Goal: Task Accomplishment & Management: Manage account settings

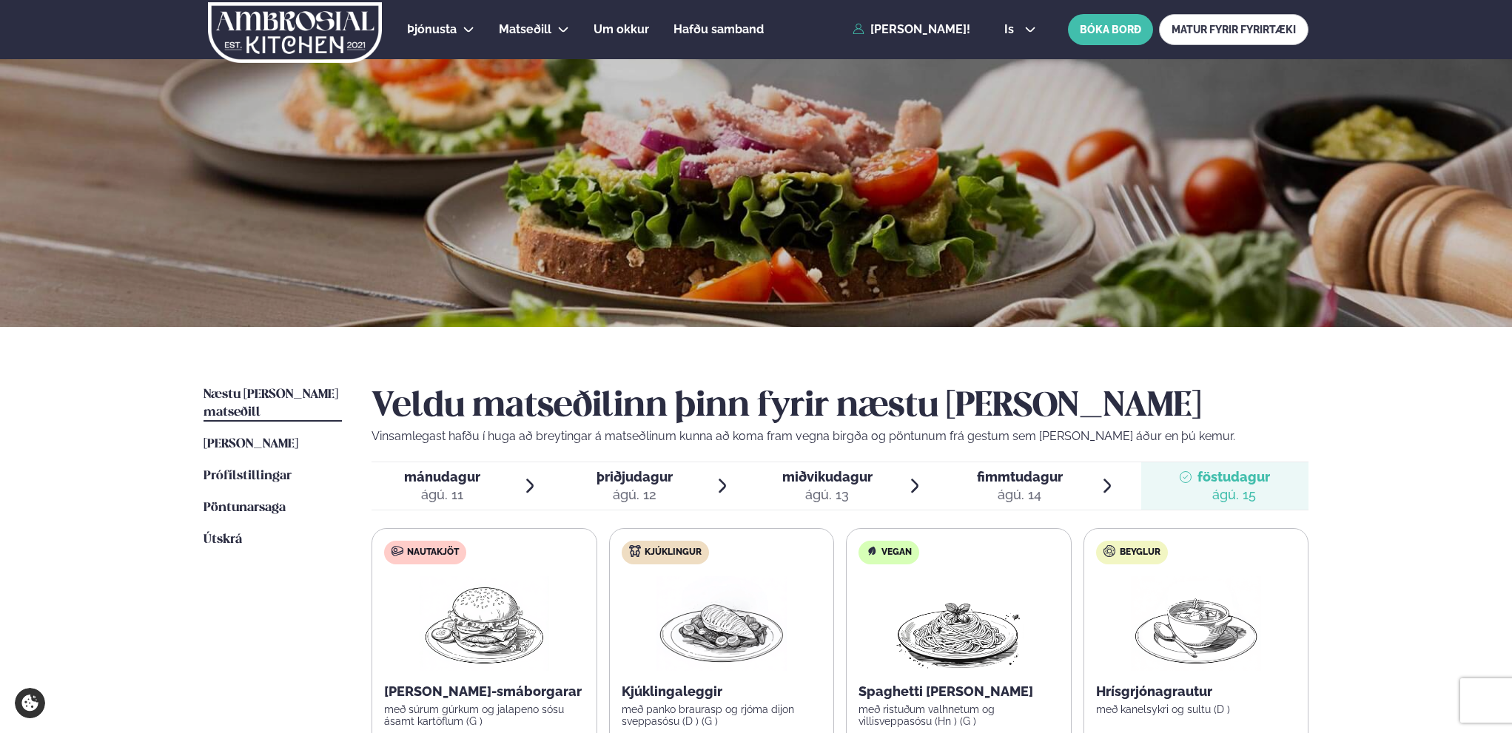
scroll to position [292, 0]
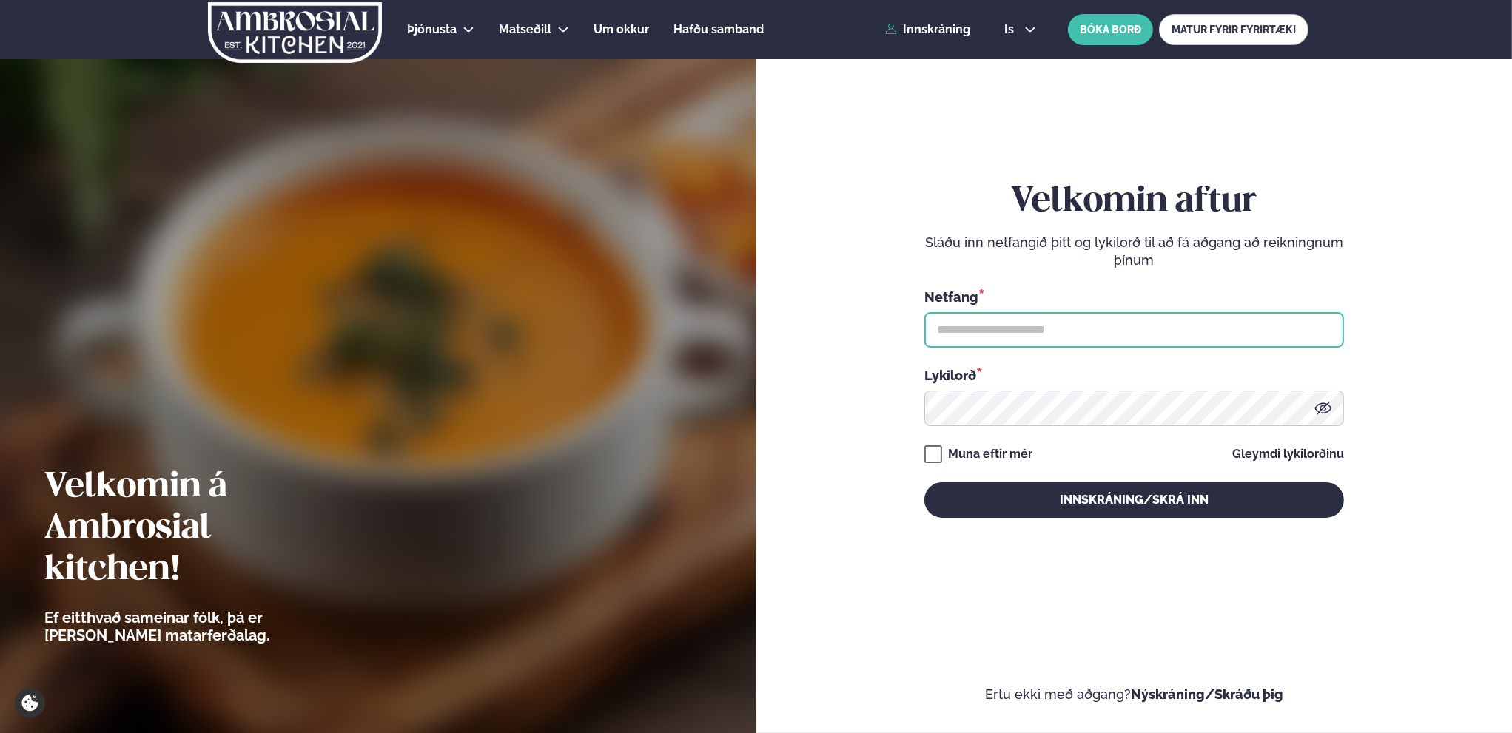
click at [1027, 334] on input "text" at bounding box center [1134, 330] width 420 height 36
type input "**********"
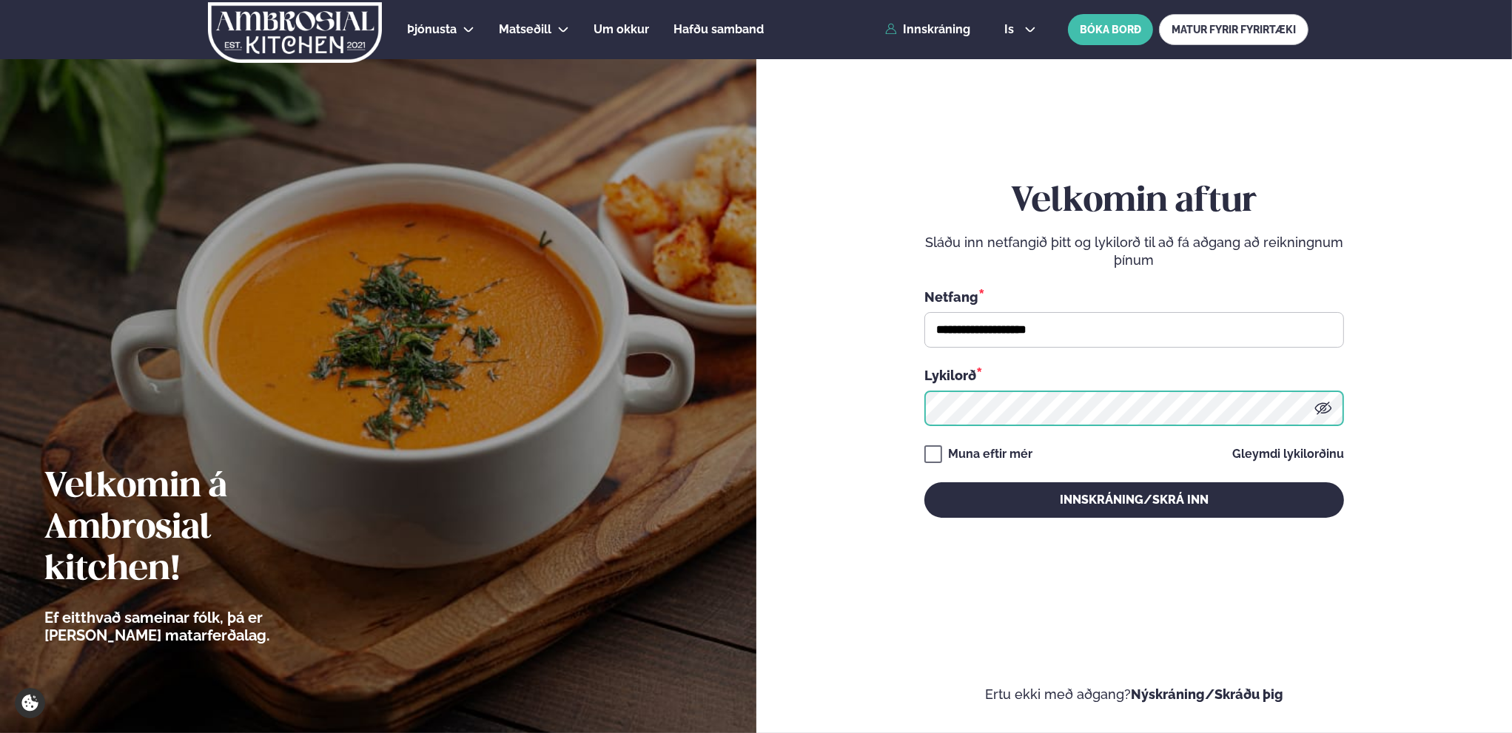
click at [924, 482] on button "Innskráning/Skrá inn" at bounding box center [1134, 500] width 420 height 36
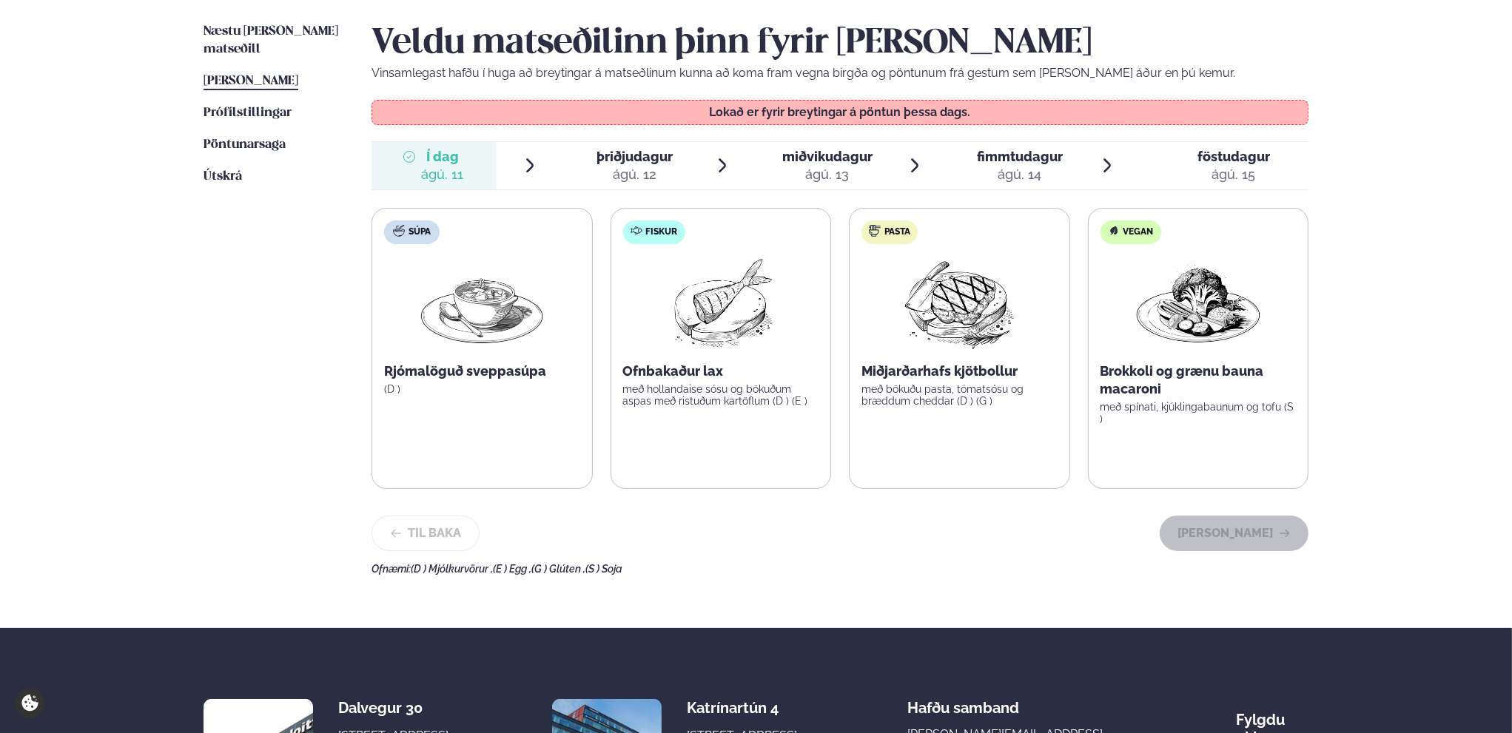
scroll to position [370, 0]
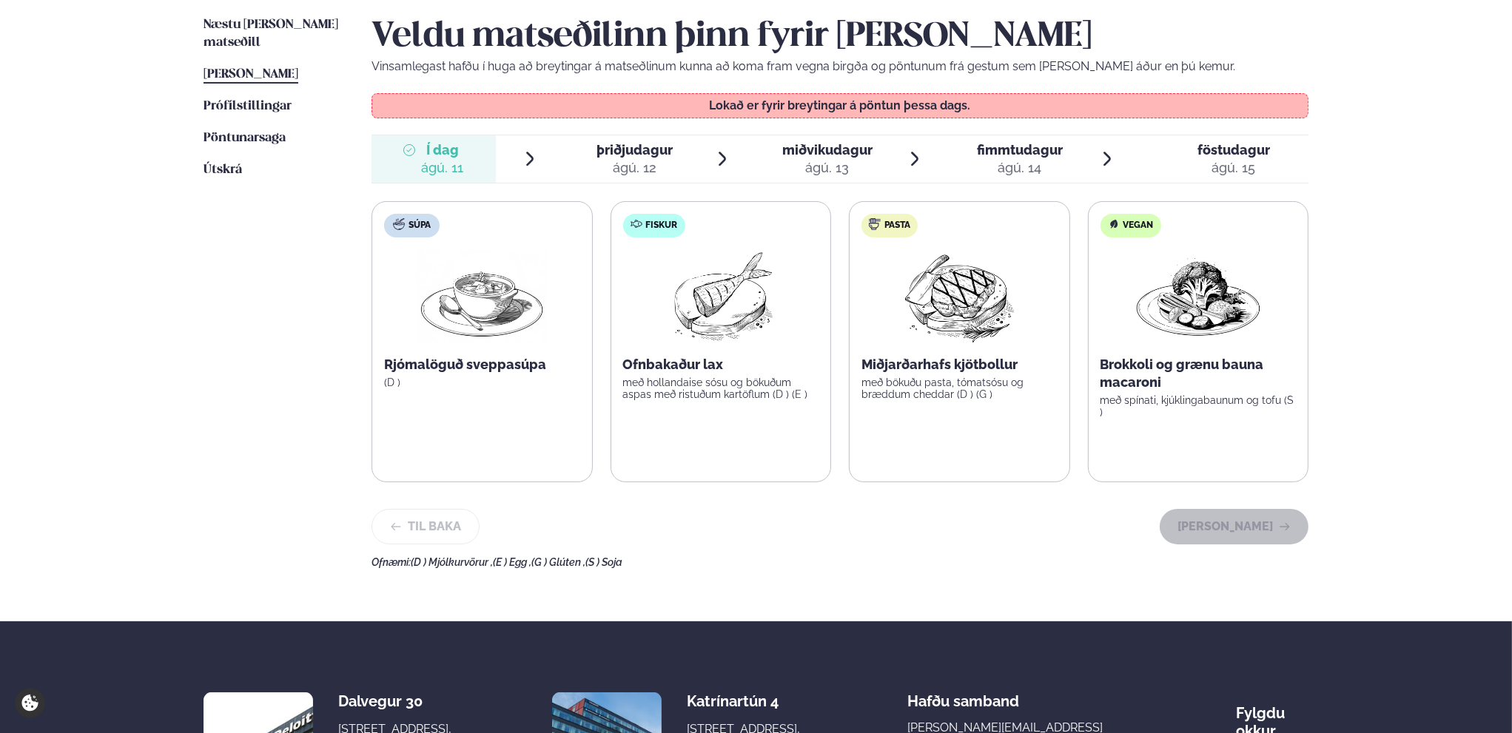
click at [658, 153] on span "þriðjudagur" at bounding box center [634, 150] width 76 height 16
